Goal: Use online tool/utility: Utilize a website feature to perform a specific function

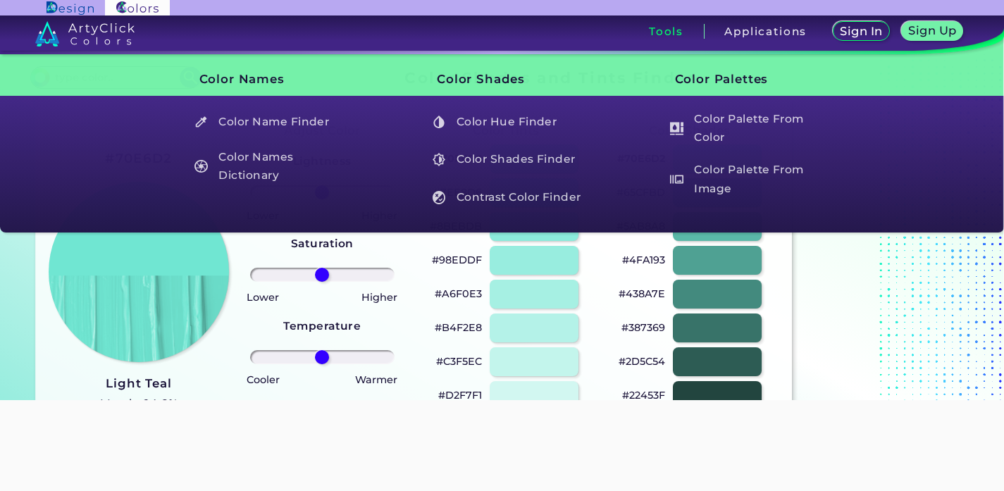
click at [655, 36] on h3 "Tools" at bounding box center [666, 31] width 35 height 11
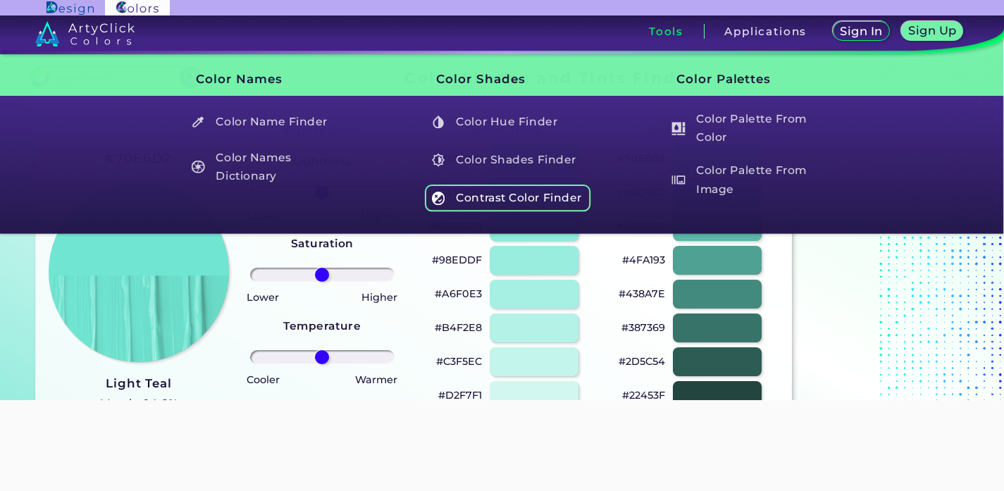
click at [518, 206] on h5 "Contrast Color Finder" at bounding box center [508, 198] width 166 height 27
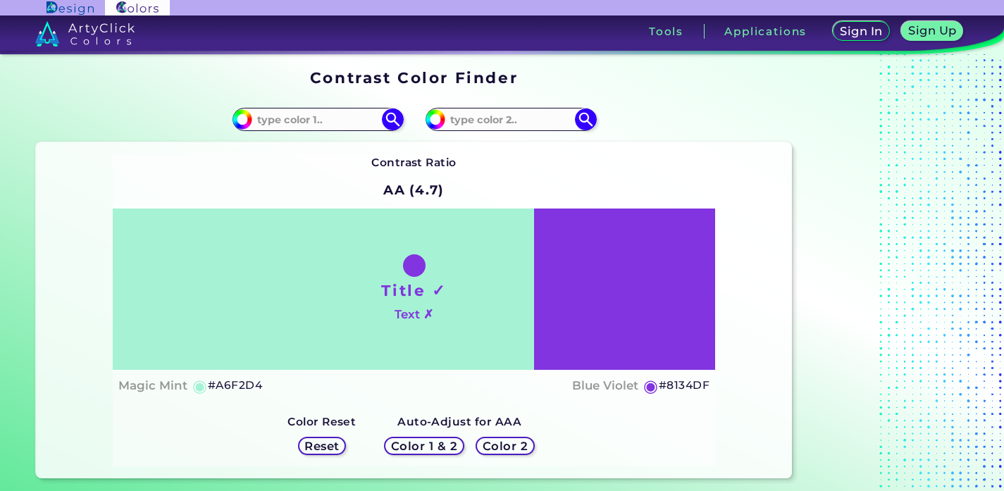
click at [548, 301] on div "Title ✓ Text ✗" at bounding box center [414, 288] width 602 height 161
click at [470, 301] on div "Title ✓ Text ✗" at bounding box center [414, 288] width 602 height 161
click at [599, 301] on div "Title ✓ Text ✗" at bounding box center [414, 288] width 602 height 161
click at [546, 295] on div "Title ✓ Text ✗" at bounding box center [414, 288] width 602 height 161
click at [391, 118] on img at bounding box center [392, 119] width 25 height 25
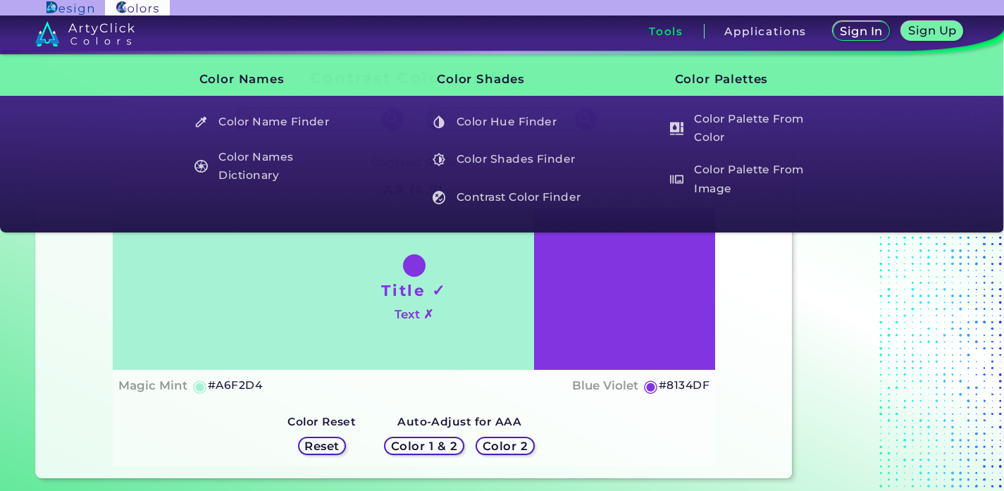
click at [673, 31] on h3 "Tools" at bounding box center [666, 31] width 35 height 11
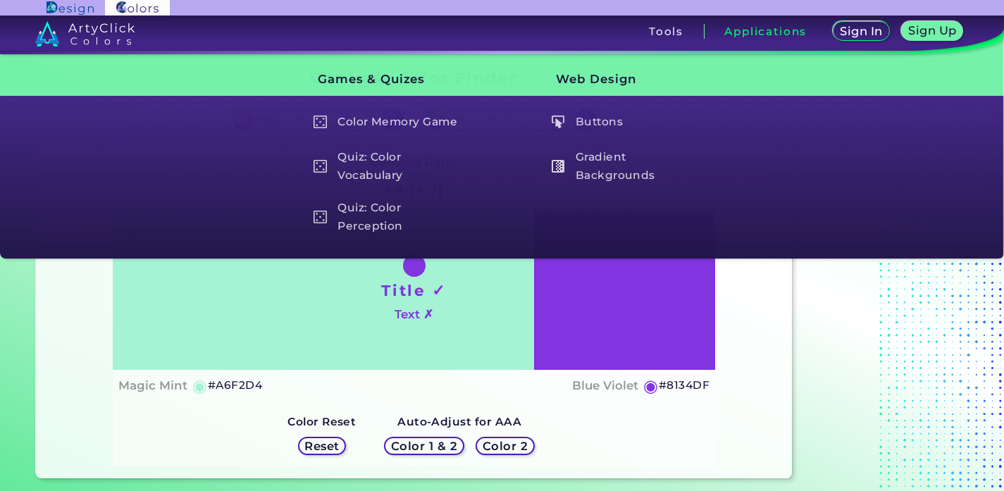
click at [773, 32] on h3 "Applications" at bounding box center [765, 31] width 82 height 11
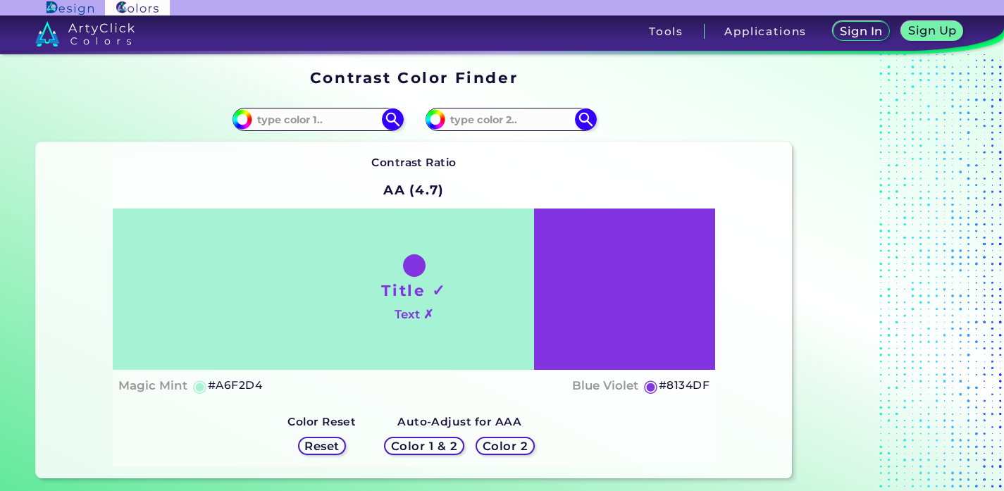
click at [773, 32] on h3 "Applications" at bounding box center [765, 31] width 82 height 11
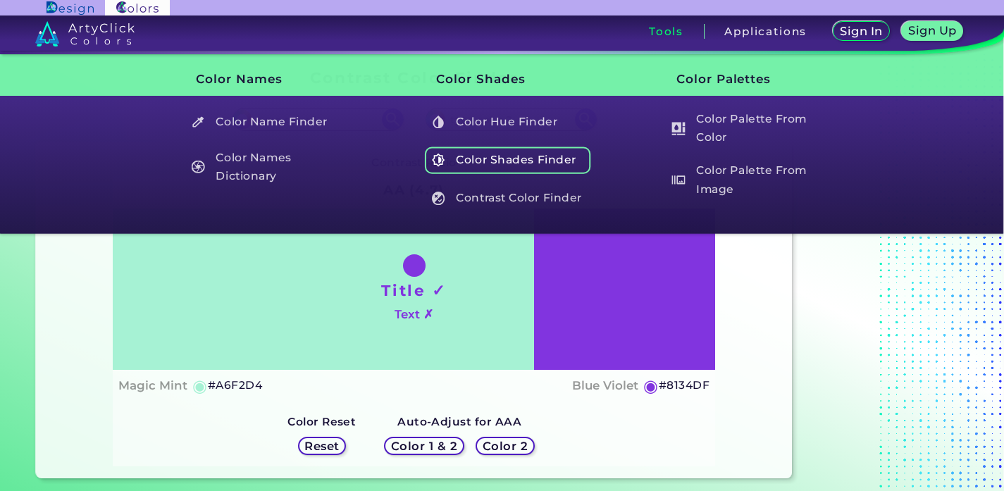
click at [518, 151] on h5 "Color Shades Finder" at bounding box center [508, 160] width 166 height 27
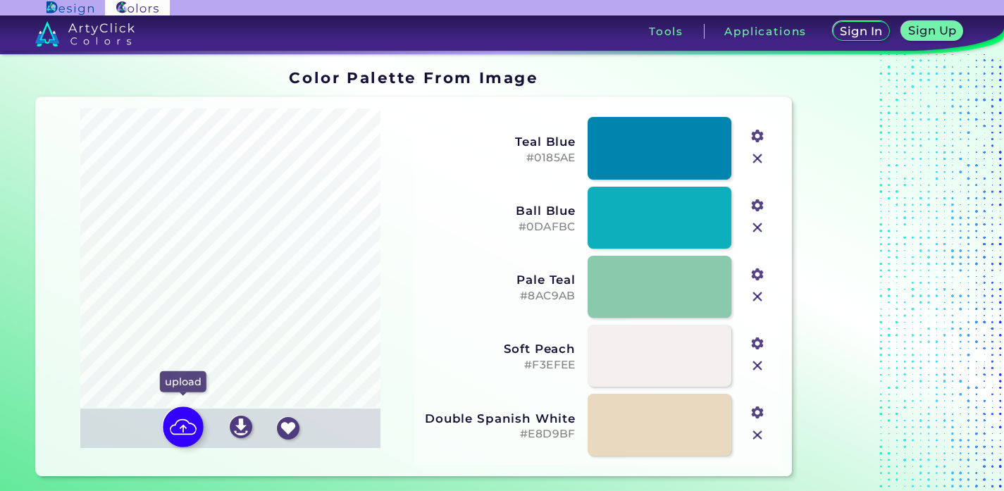
click at [187, 427] on img at bounding box center [183, 427] width 41 height 41
click at [0, 0] on input "file" at bounding box center [0, 0] width 0 height 0
type input "#a4bfd6"
type input "#939661"
type input "#6b7350"
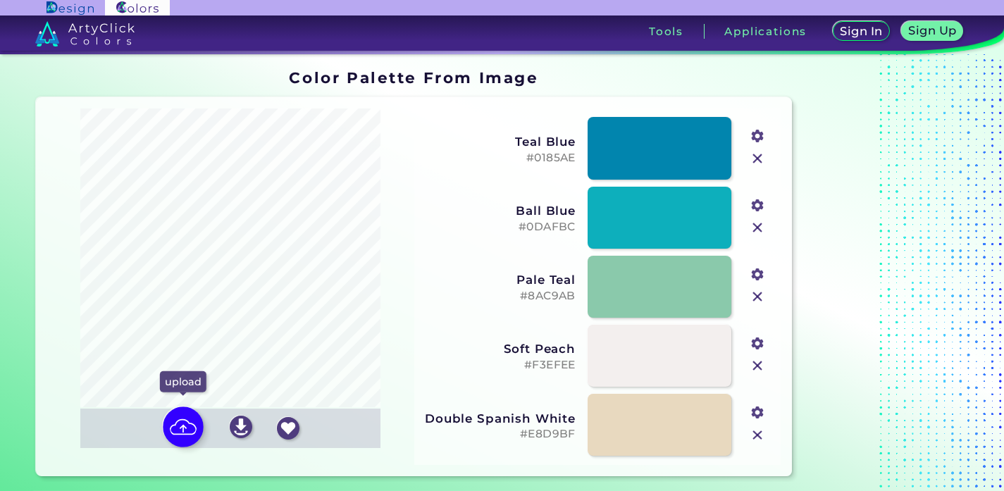
type input "#bfd5e3"
type input "#283536"
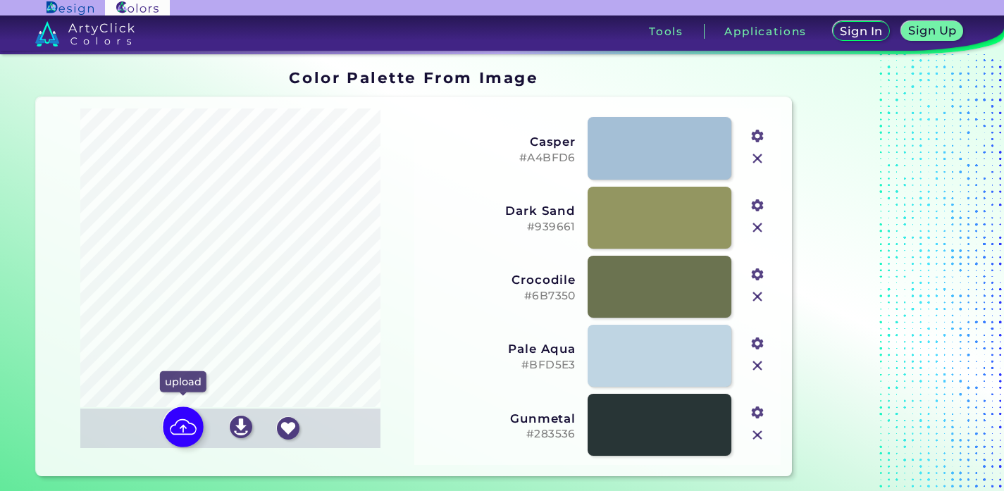
click at [180, 432] on img at bounding box center [183, 427] width 41 height 41
click at [0, 0] on input "file" at bounding box center [0, 0] width 0 height 0
type input "#be9c5b"
type input "#251d15"
type input "#996d3c"
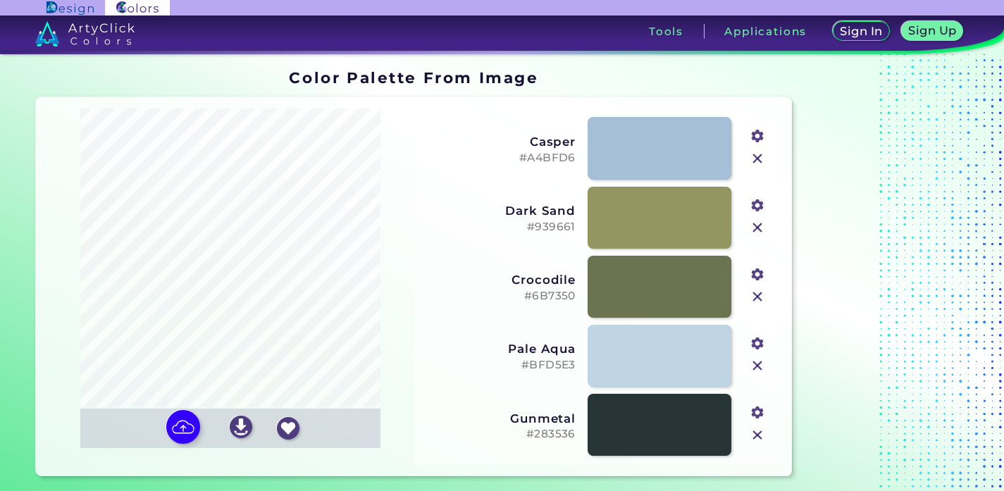
type input "#a8c98d"
type input "#f4d181"
type input "#fcf184"
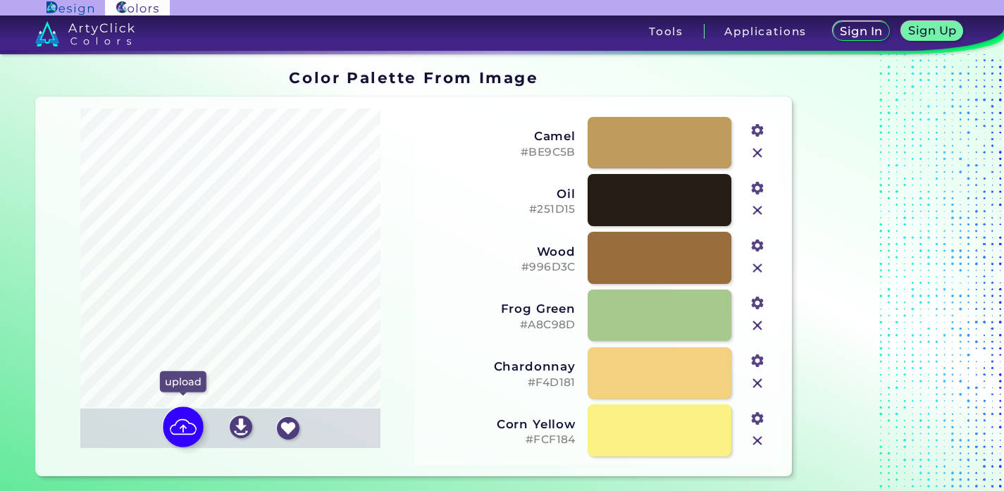
click at [183, 428] on img at bounding box center [183, 427] width 41 height 41
click at [0, 0] on input "file" at bounding box center [0, 0] width 0 height 0
type input "#19253b"
type input "#96598e"
type input "#7499c9"
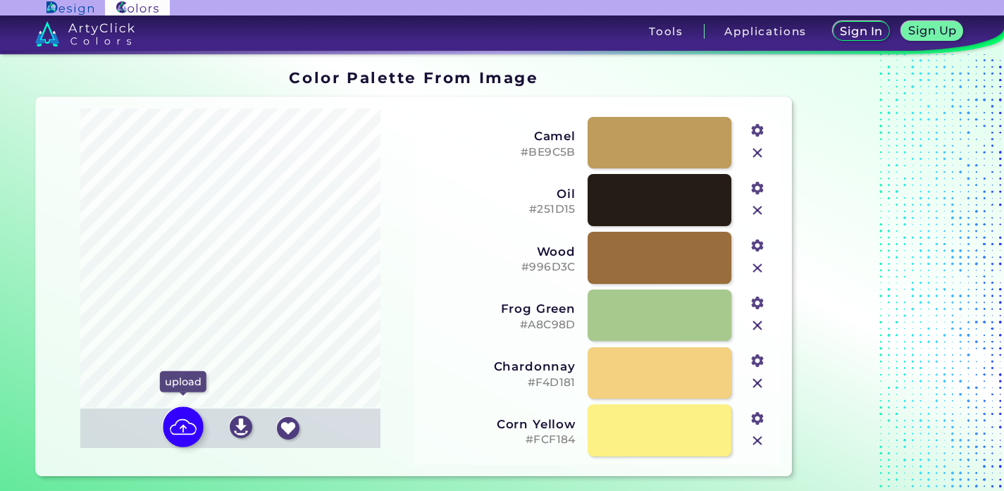
type input "#9dbcde"
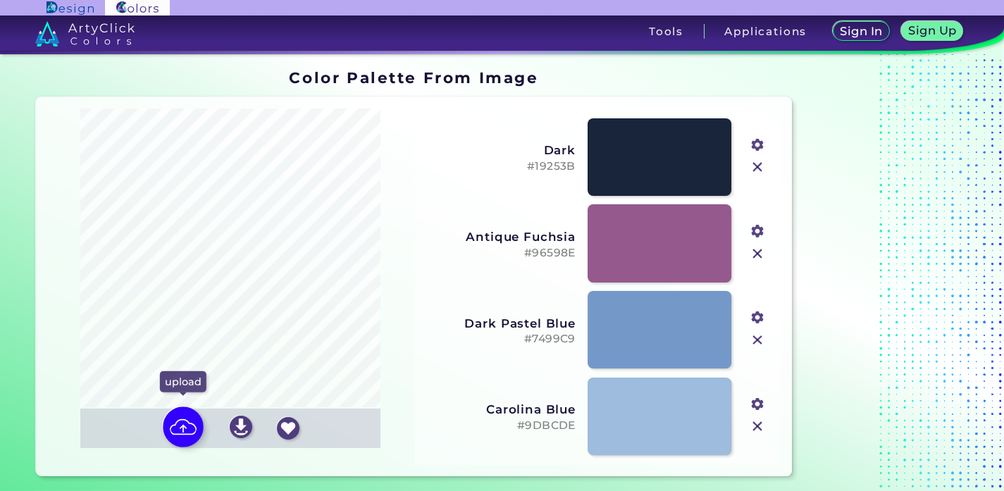
click at [185, 422] on img at bounding box center [183, 427] width 41 height 41
click at [0, 0] on input "file" at bounding box center [0, 0] width 0 height 0
type input "#a4bfd6"
type input "#939661"
type input "#6b7350"
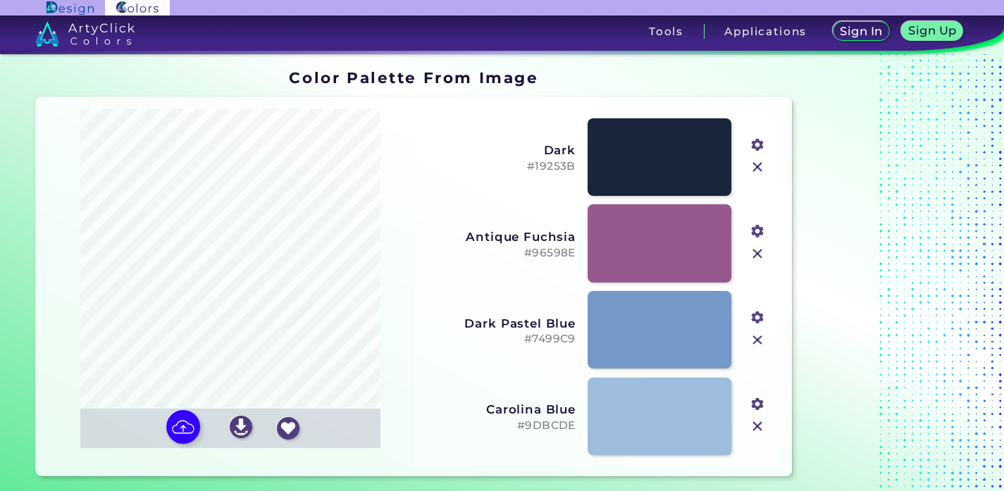
type input "#bfd5e3"
type input "#283536"
